Goal: Task Accomplishment & Management: Manage account settings

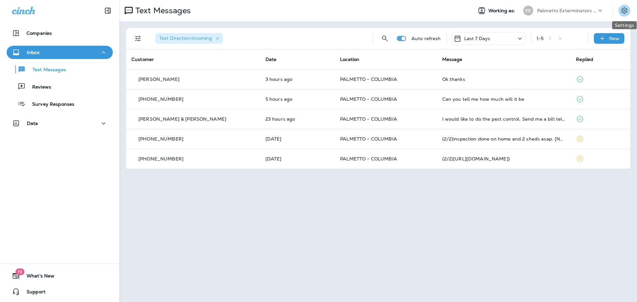
click at [624, 11] on icon "Settings" at bounding box center [624, 11] width 8 height 8
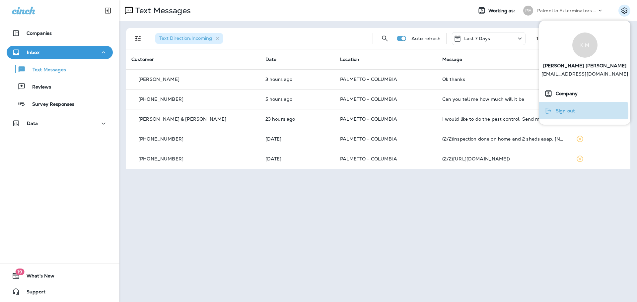
click at [565, 112] on span "Sign out" at bounding box center [563, 111] width 23 height 6
